Goal: Task Accomplishment & Management: Complete application form

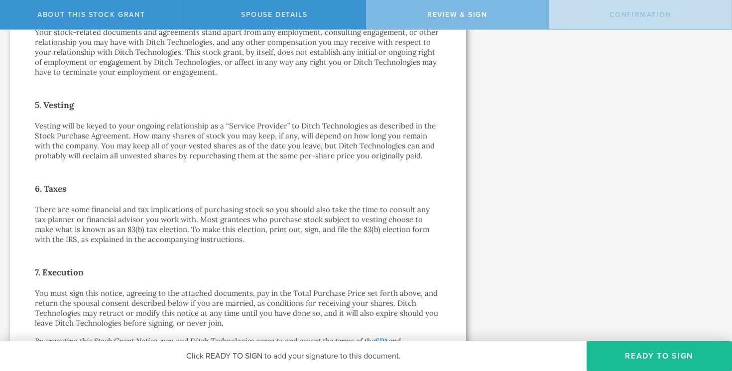
scroll to position [750, 0]
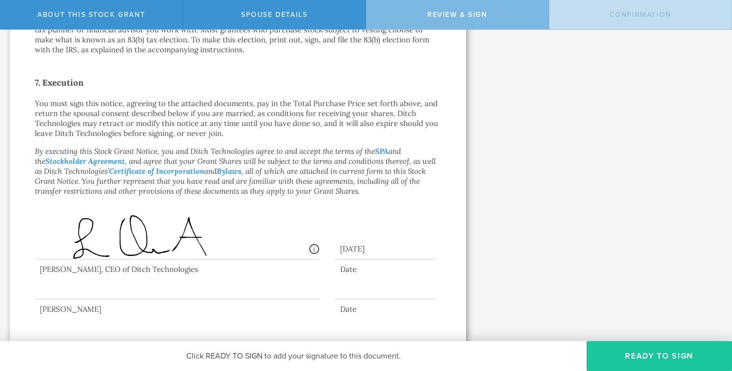
click at [650, 355] on button "Ready to Sign" at bounding box center [659, 356] width 145 height 30
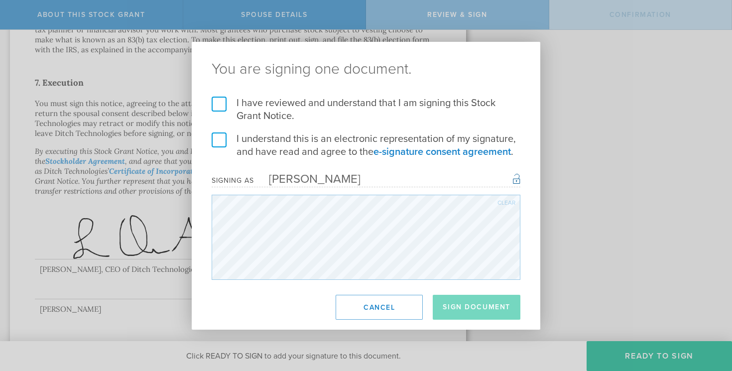
click at [225, 110] on label "I have reviewed and understand that I am signing this Stock Grant Notice." at bounding box center [366, 110] width 309 height 26
click at [0, 0] on input "I have reviewed and understand that I am signing this Stock Grant Notice." at bounding box center [0, 0] width 0 height 0
click at [216, 143] on label "I understand this is an electronic representation of my signature, and have rea…" at bounding box center [366, 145] width 309 height 26
click at [0, 0] on input "I understand this is an electronic representation of my signature, and have rea…" at bounding box center [0, 0] width 0 height 0
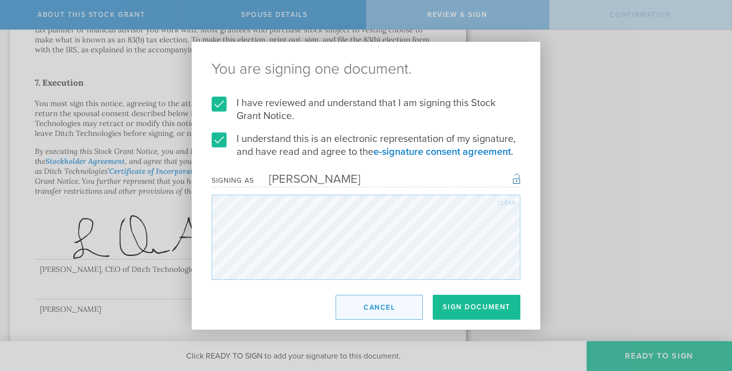
click at [370, 309] on button "Cancel" at bounding box center [379, 307] width 87 height 25
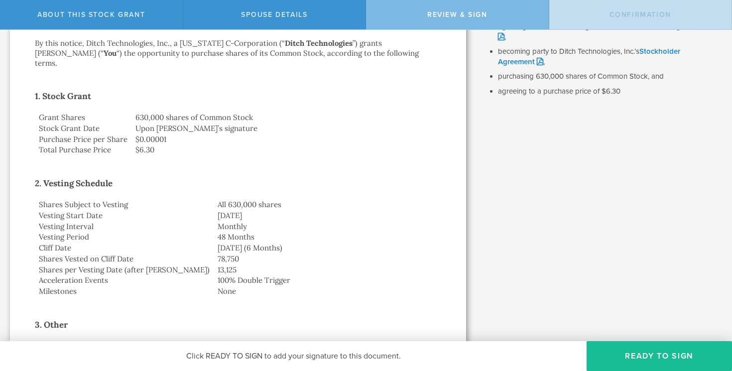
scroll to position [148, 0]
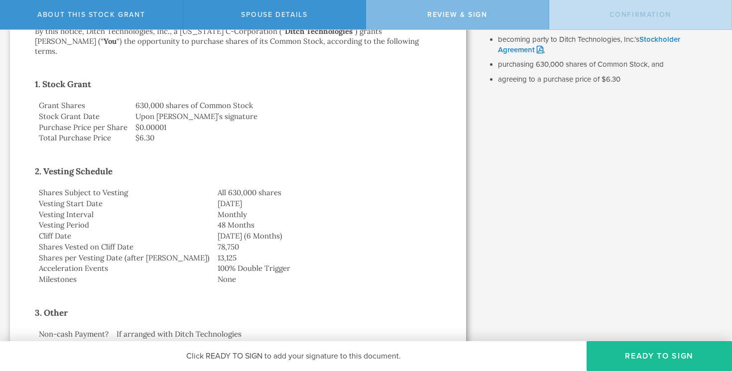
drag, startPoint x: 168, startPoint y: 182, endPoint x: 282, endPoint y: 225, distance: 121.2
click at [282, 225] on tbody "Shares Subject to Vesting All 630,000 shares Vesting Start Date September 20, 2…" at bounding box center [238, 236] width 406 height 98
click at [229, 231] on td "March 20, 2026 (6 Months)" at bounding box center [328, 236] width 228 height 11
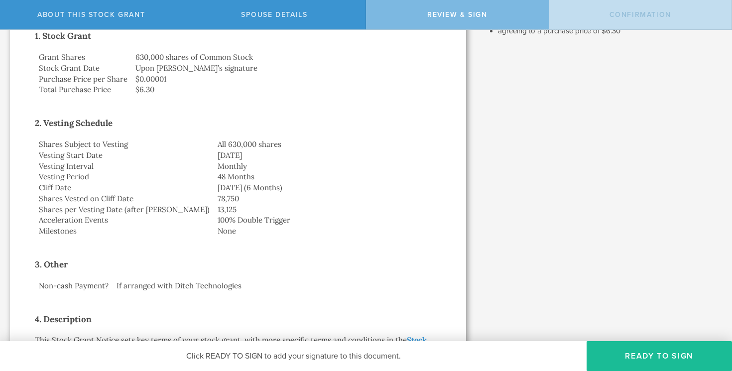
scroll to position [207, 0]
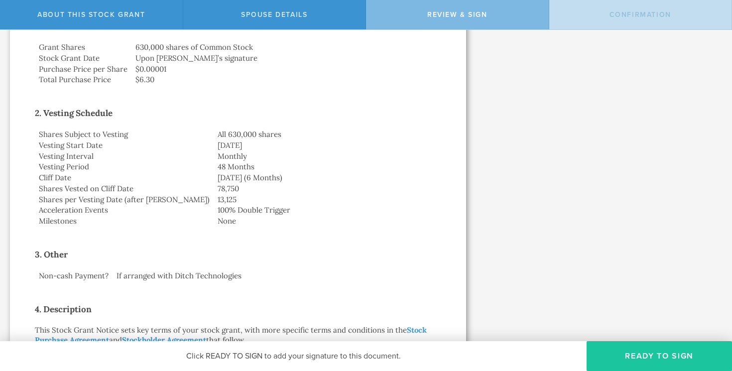
click at [668, 358] on button "Ready to Sign" at bounding box center [659, 356] width 145 height 30
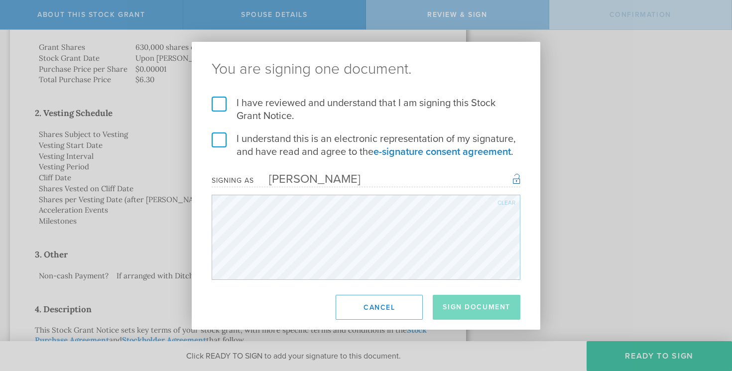
click at [219, 103] on label "I have reviewed and understand that I am signing this Stock Grant Notice." at bounding box center [366, 110] width 309 height 26
click at [0, 0] on input "I have reviewed and understand that I am signing this Stock Grant Notice." at bounding box center [0, 0] width 0 height 0
click at [219, 139] on label "I understand this is an electronic representation of my signature, and have rea…" at bounding box center [366, 145] width 309 height 26
click at [0, 0] on input "I understand this is an electronic representation of my signature, and have rea…" at bounding box center [0, 0] width 0 height 0
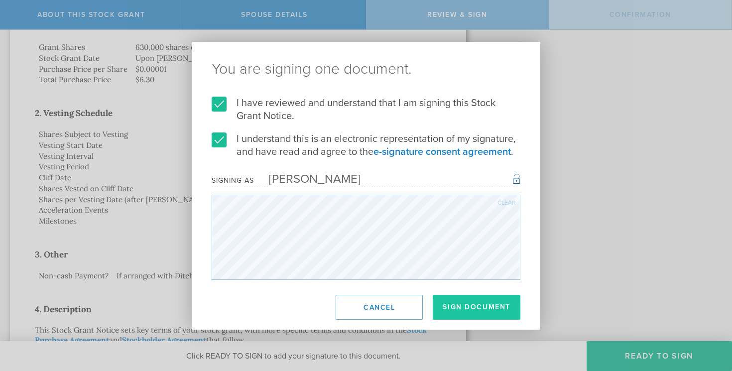
click at [482, 306] on button "Sign Document" at bounding box center [477, 307] width 88 height 25
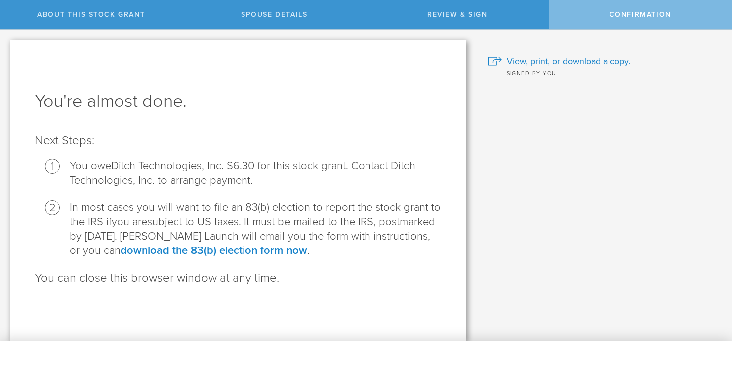
scroll to position [0, 0]
click at [209, 251] on link "download the 83(b) election form now" at bounding box center [214, 250] width 187 height 13
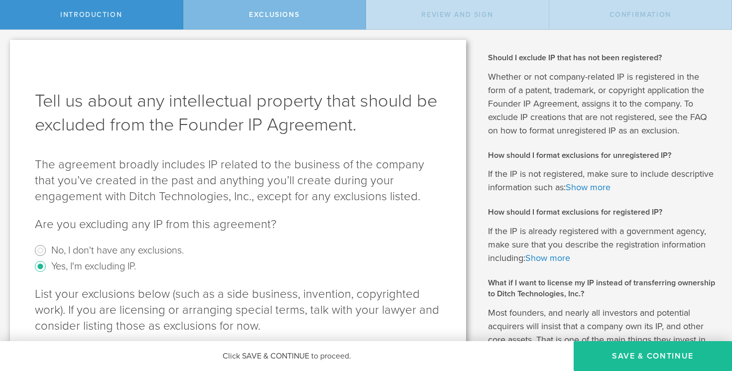
scroll to position [157, 0]
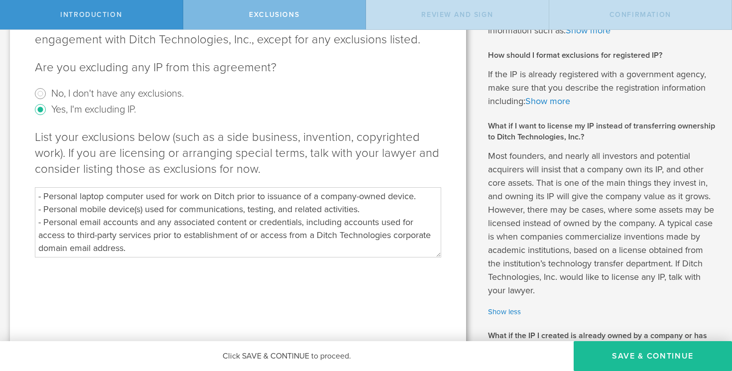
click at [338, 220] on textarea "- Personal laptop computer used for work on Ditch prior to issuance of a compan…" at bounding box center [238, 222] width 406 height 70
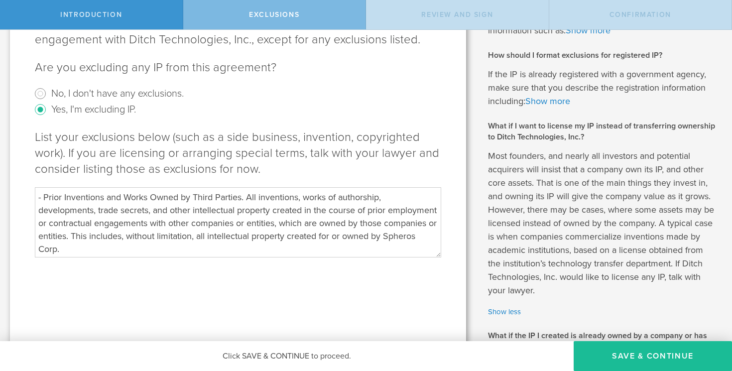
scroll to position [64, 0]
click at [326, 225] on textarea "- Personal laptop computer used for work on Ditch prior to issuance of a compan…" at bounding box center [238, 222] width 406 height 70
click at [315, 229] on textarea "- Personal laptop computer used for work on Ditch prior to issuance of a compan…" at bounding box center [238, 222] width 406 height 70
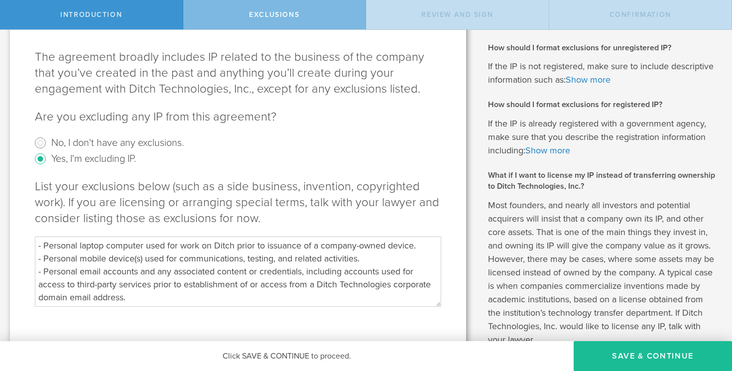
scroll to position [287, 0]
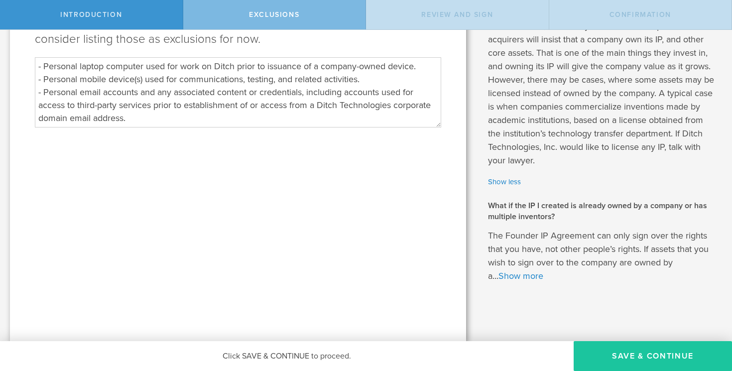
click at [622, 350] on button "Save & Continue" at bounding box center [653, 356] width 158 height 30
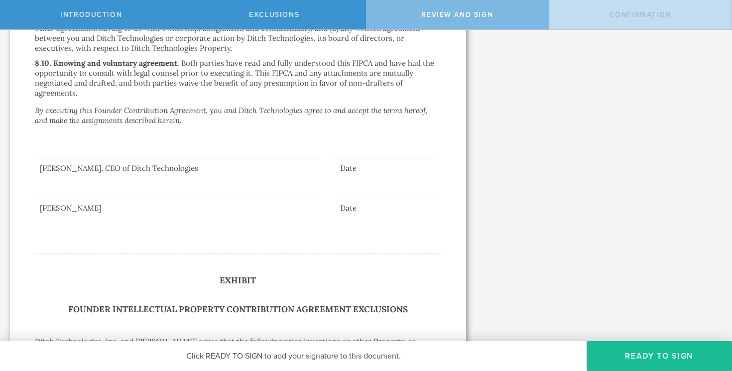
scroll to position [2862, 0]
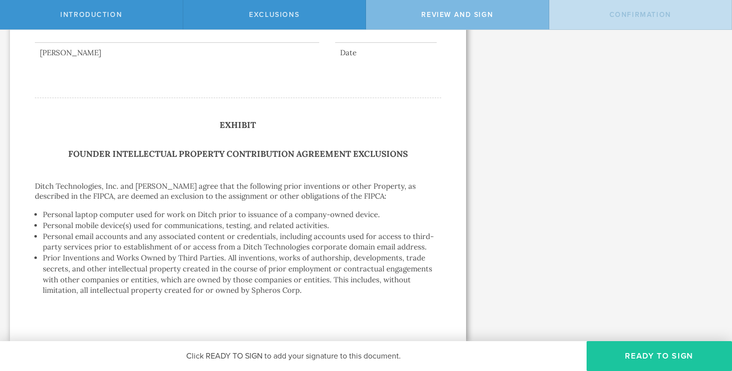
click at [640, 357] on button "Ready to Sign" at bounding box center [659, 356] width 145 height 30
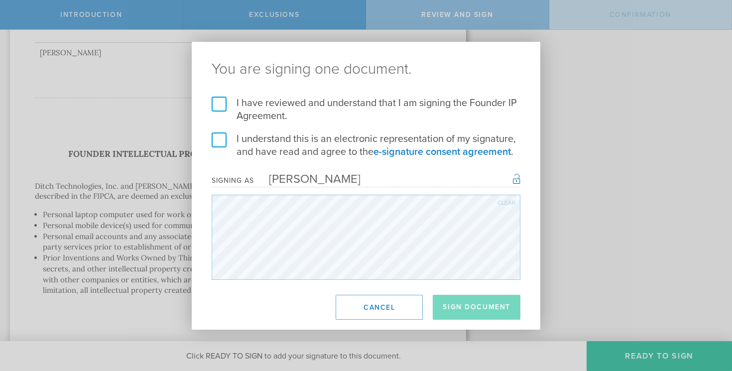
click at [221, 101] on label "I have reviewed and understand that I am signing the Founder IP Agreement." at bounding box center [366, 110] width 309 height 26
click at [0, 0] on input "I have reviewed and understand that I am signing the Founder IP Agreement." at bounding box center [0, 0] width 0 height 0
click at [221, 129] on form "I have reviewed and understand that I am signing the Founder IP Agreement. I un…" at bounding box center [366, 188] width 309 height 183
click at [220, 139] on label "I understand this is an electronic representation of my signature, and have rea…" at bounding box center [366, 145] width 309 height 26
click at [0, 0] on input "I understand this is an electronic representation of my signature, and have rea…" at bounding box center [0, 0] width 0 height 0
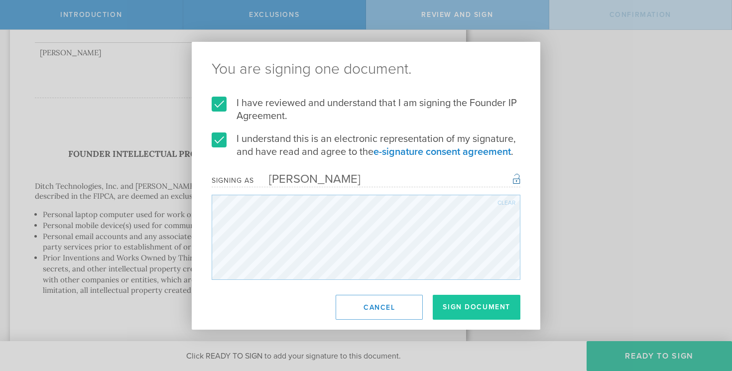
click at [473, 312] on button "Sign Document" at bounding box center [477, 307] width 88 height 25
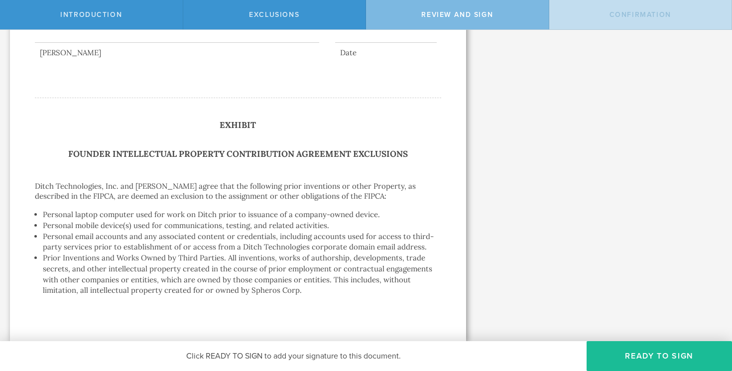
scroll to position [0, 0]
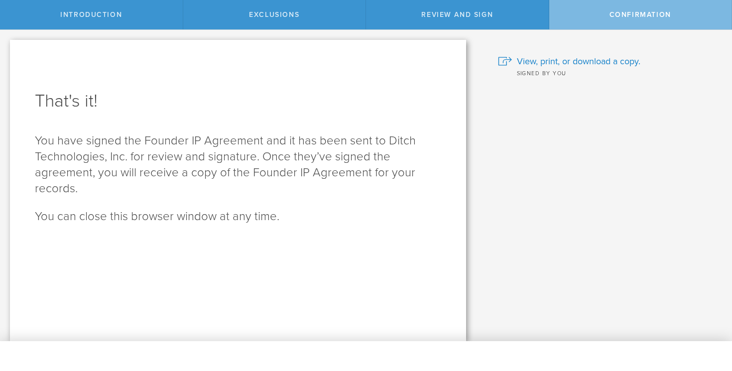
click at [296, 157] on p "You have signed the Founder IP Agreement and it has been sent to Ditch Technolo…" at bounding box center [238, 165] width 406 height 64
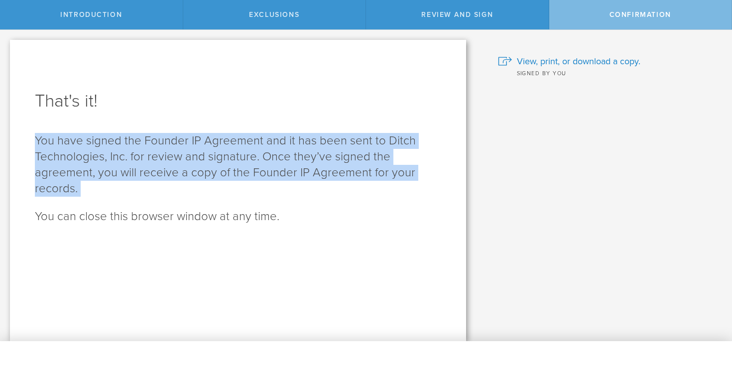
click at [296, 157] on p "You have signed the Founder IP Agreement and it has been sent to Ditch Technolo…" at bounding box center [238, 165] width 406 height 64
click at [307, 185] on p "You have signed the Founder IP Agreement and it has been sent to Ditch Technolo…" at bounding box center [238, 165] width 406 height 64
